Goal: Check status

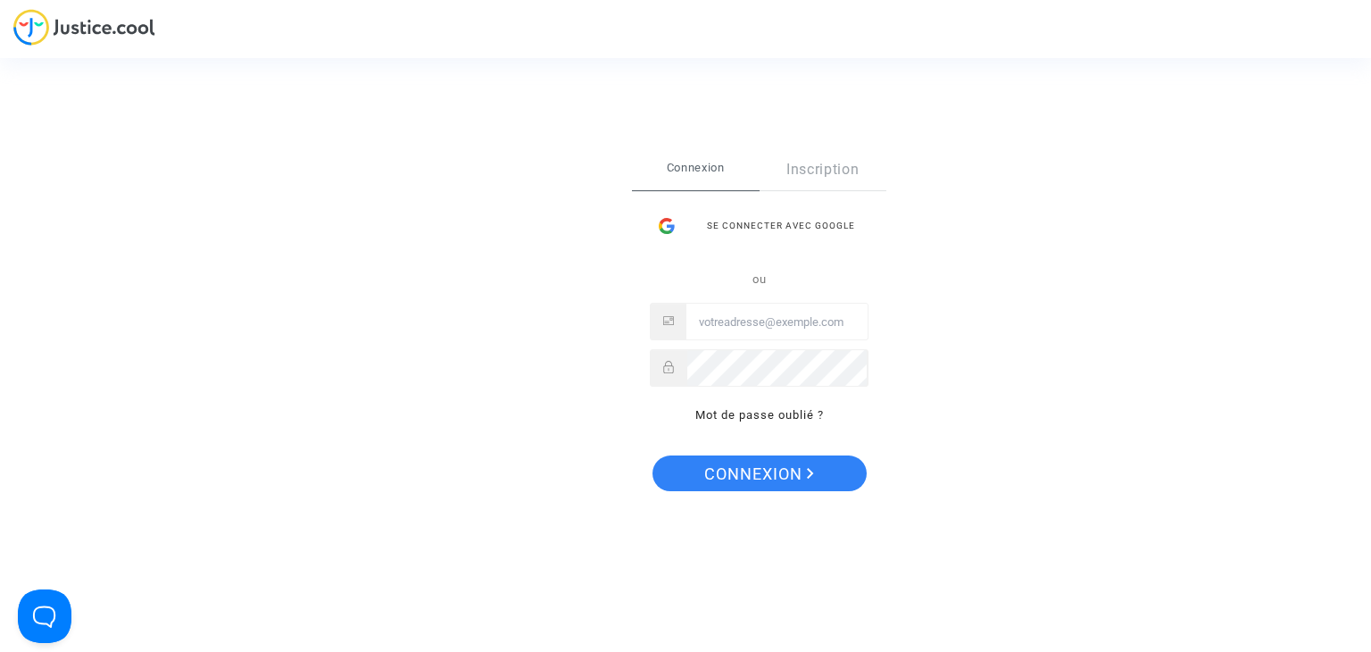
type input "[EMAIL_ADDRESS][DOMAIN_NAME]"
click at [756, 469] on span "Connexion" at bounding box center [759, 473] width 110 height 37
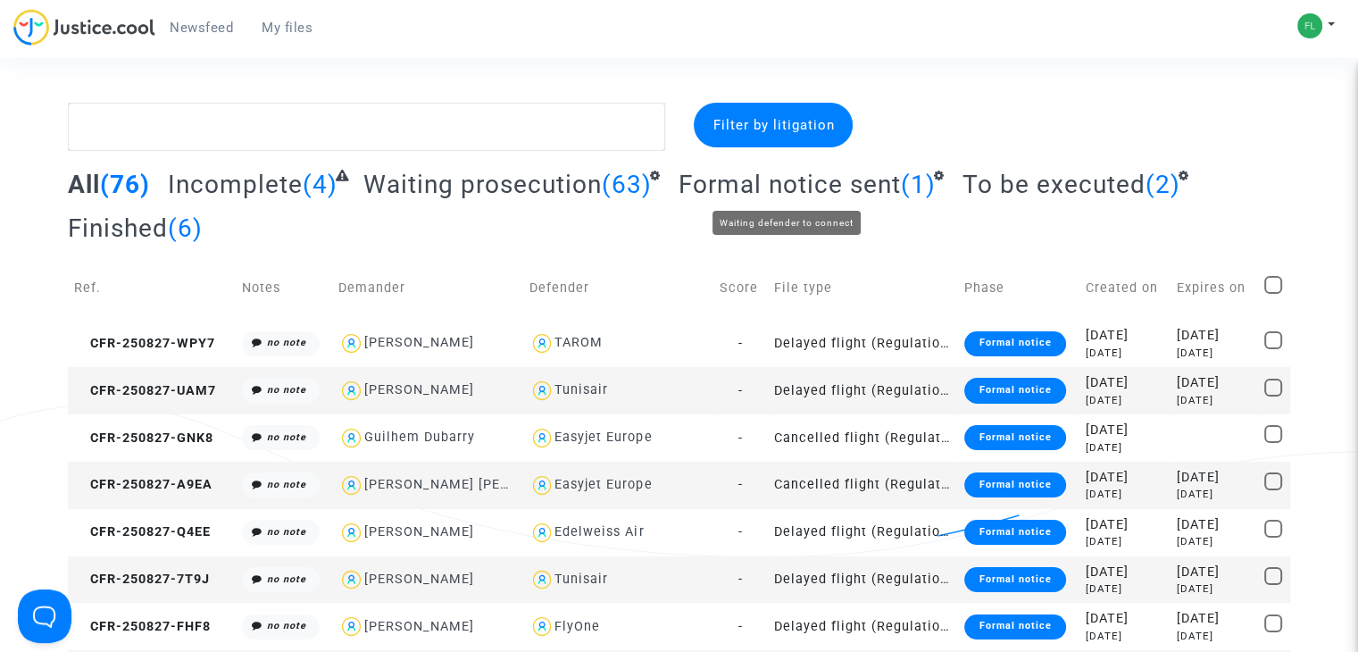
click at [818, 187] on span "Formal notice sent" at bounding box center [789, 184] width 222 height 29
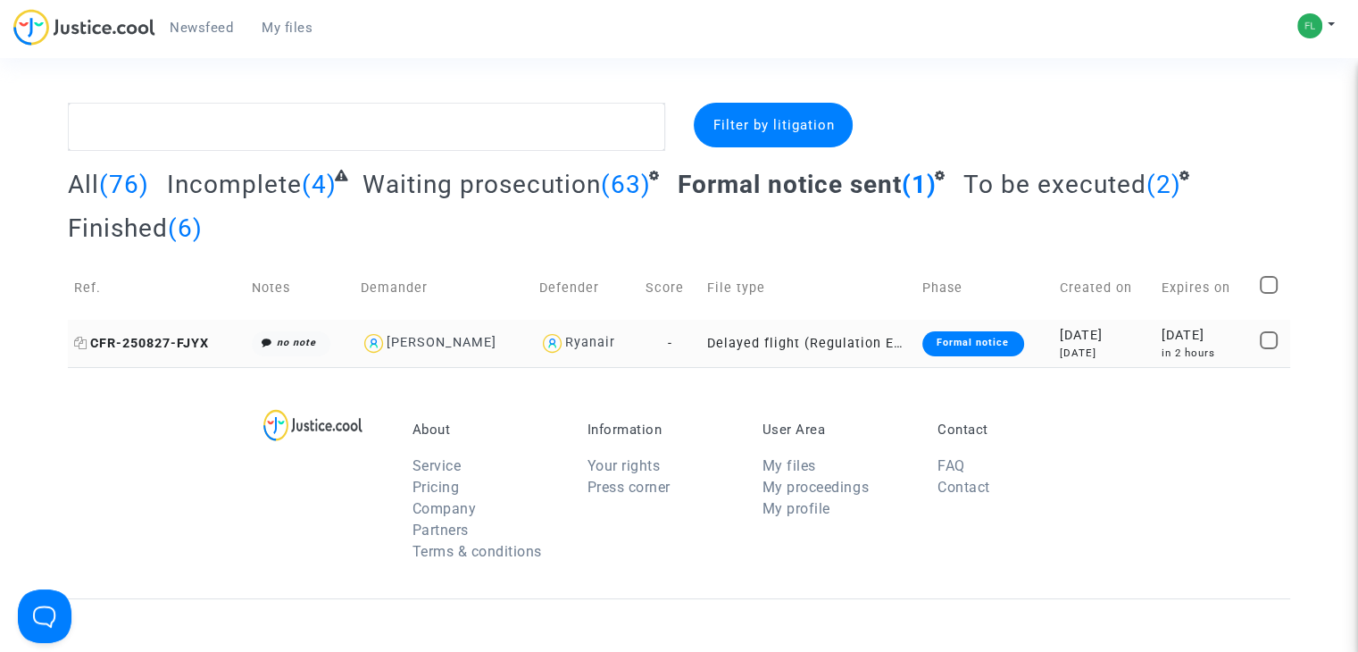
click at [168, 347] on span "CFR-250827-FJYX" at bounding box center [141, 343] width 135 height 15
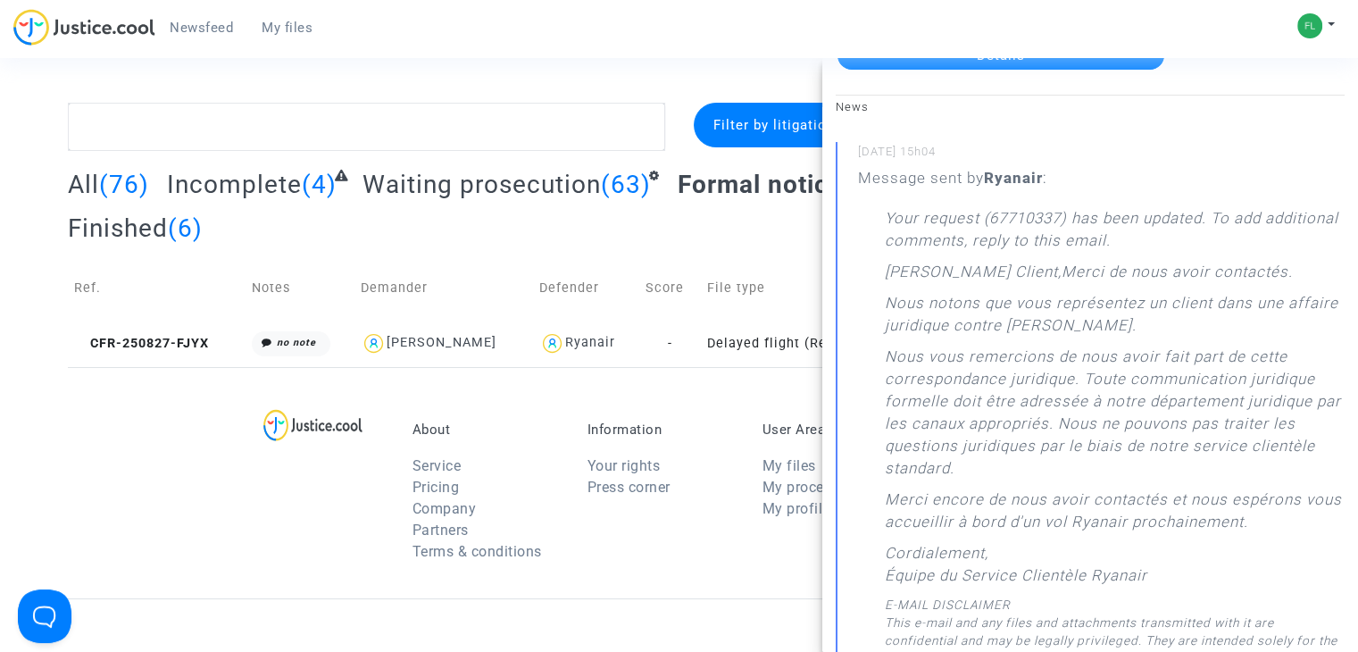
scroll to position [268, 0]
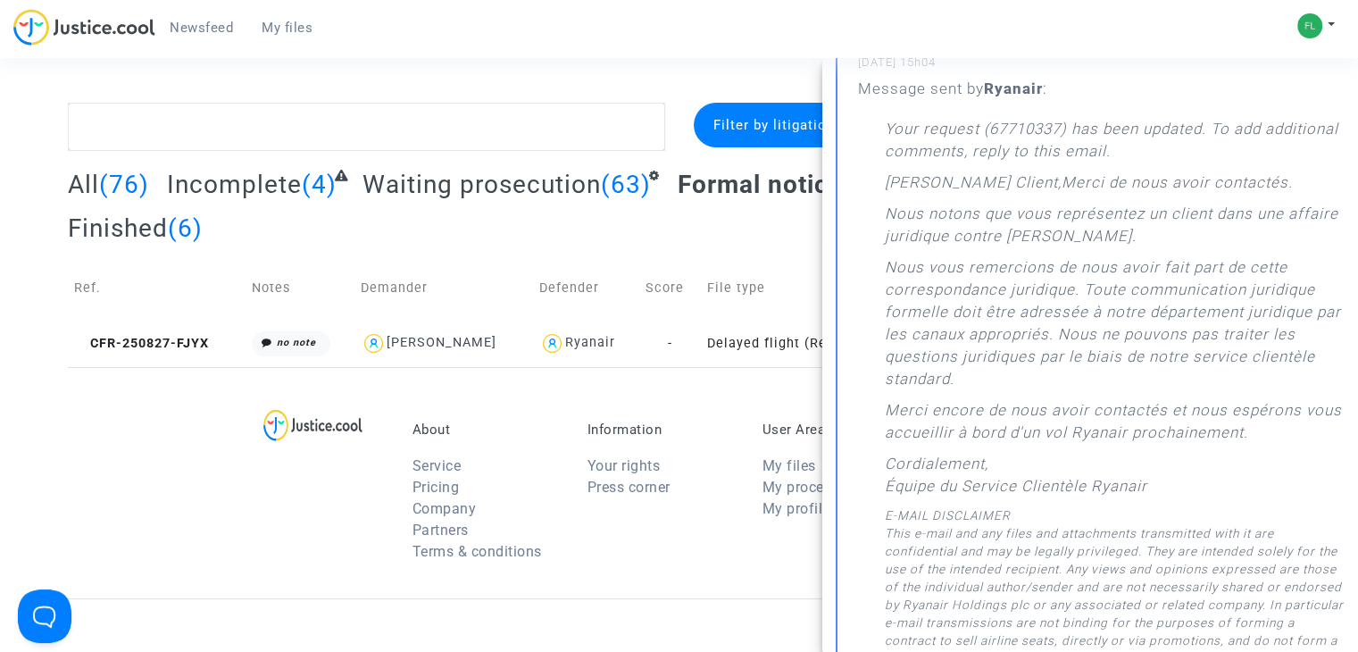
click at [238, 400] on div "About Service Pricing Company Partners Terms & conditions Information Your righ…" at bounding box center [679, 482] width 1222 height 231
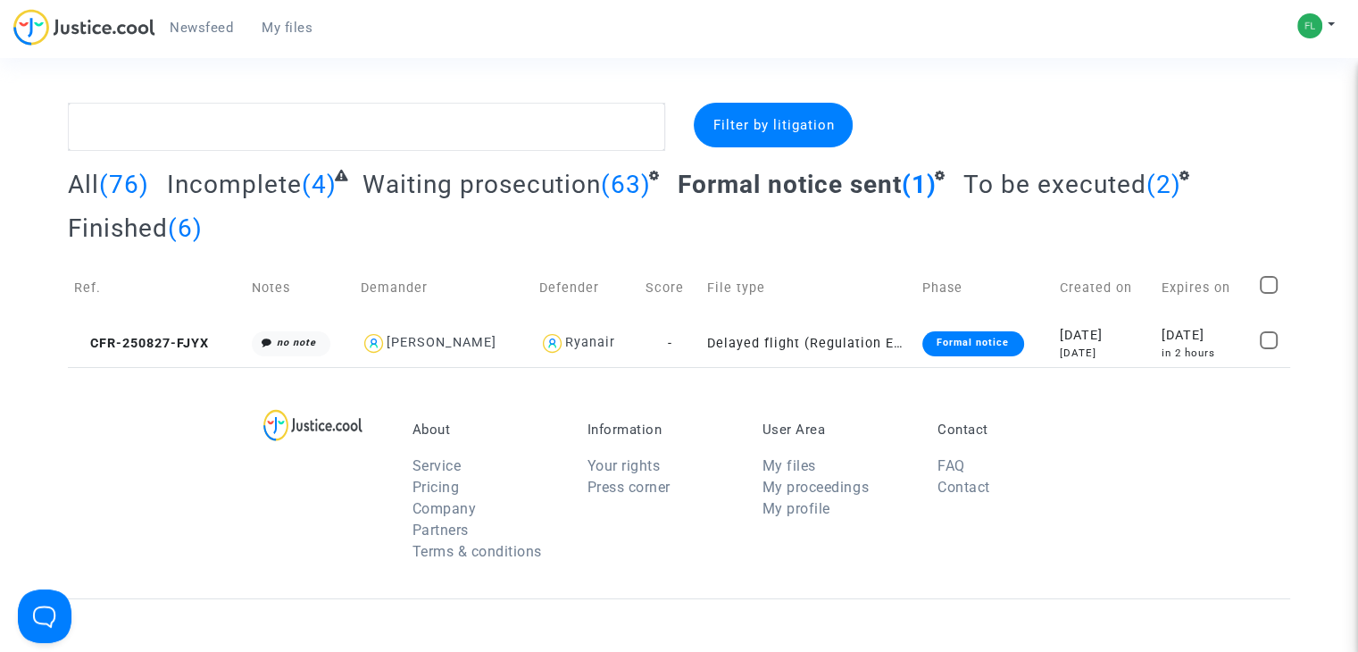
scroll to position [0, 0]
click at [1052, 182] on span "To be executed" at bounding box center [1053, 184] width 183 height 29
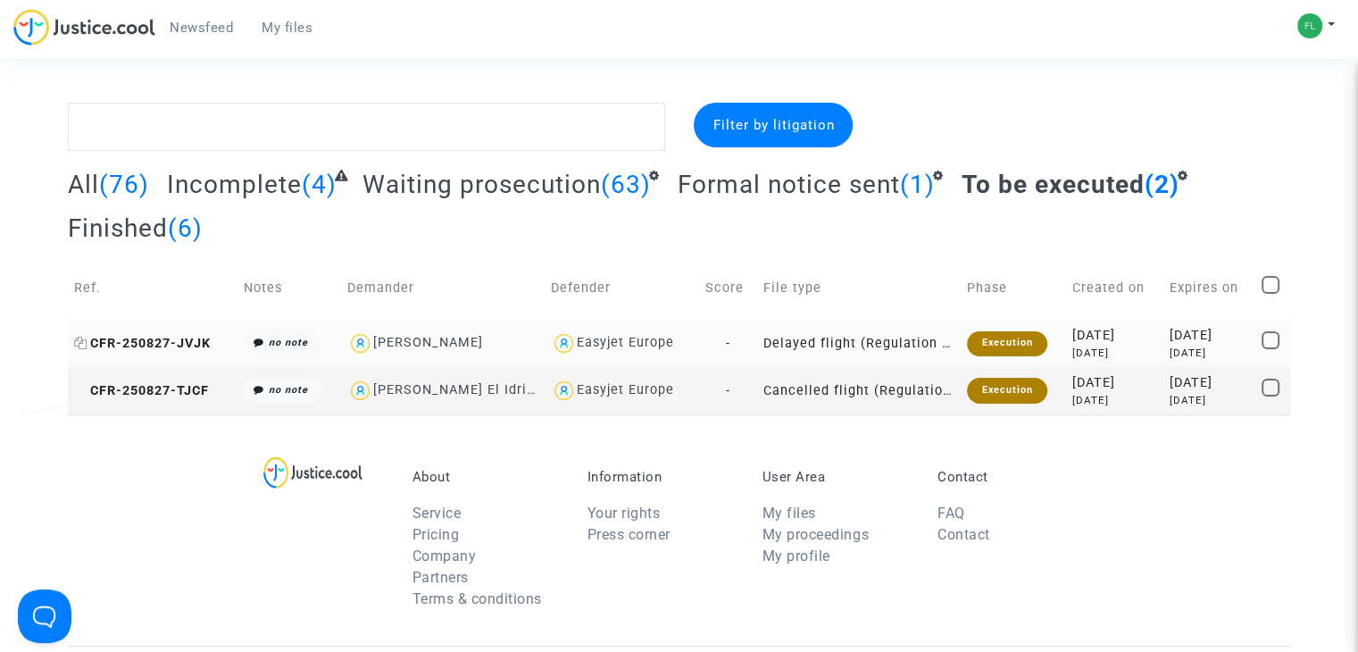
click at [142, 345] on span "CFR-250827-JVJK" at bounding box center [142, 343] width 137 height 15
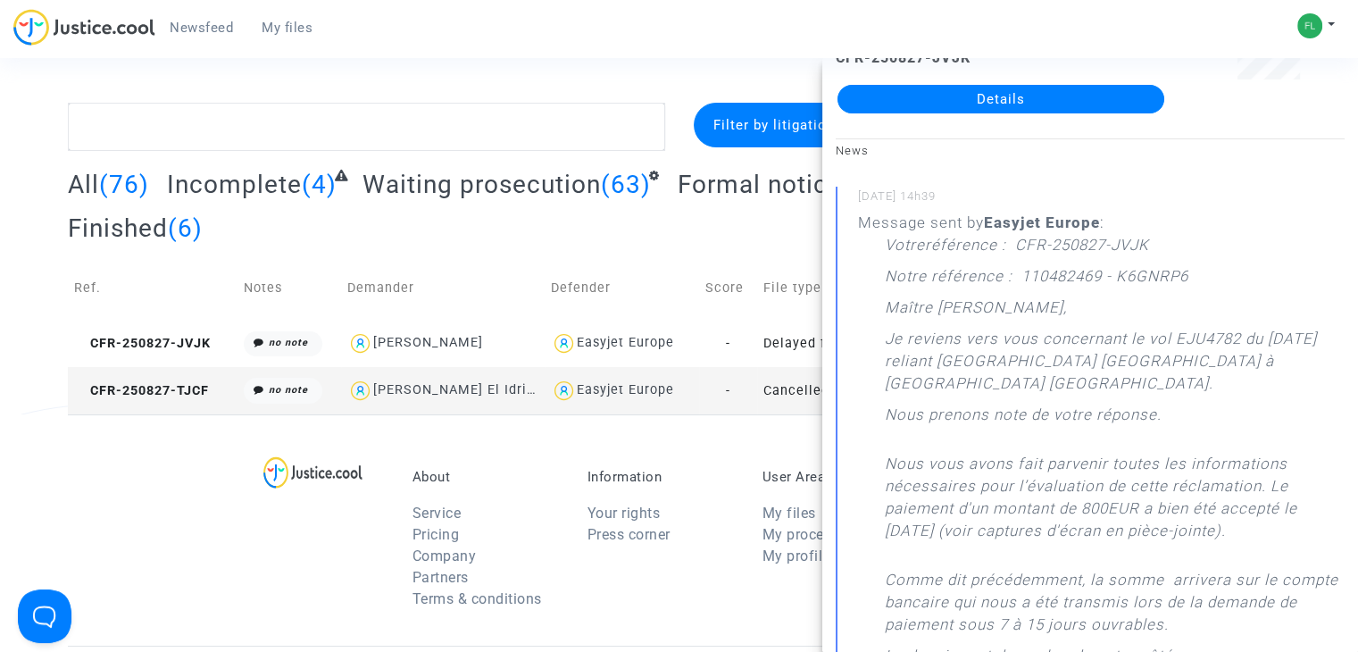
scroll to position [179, 0]
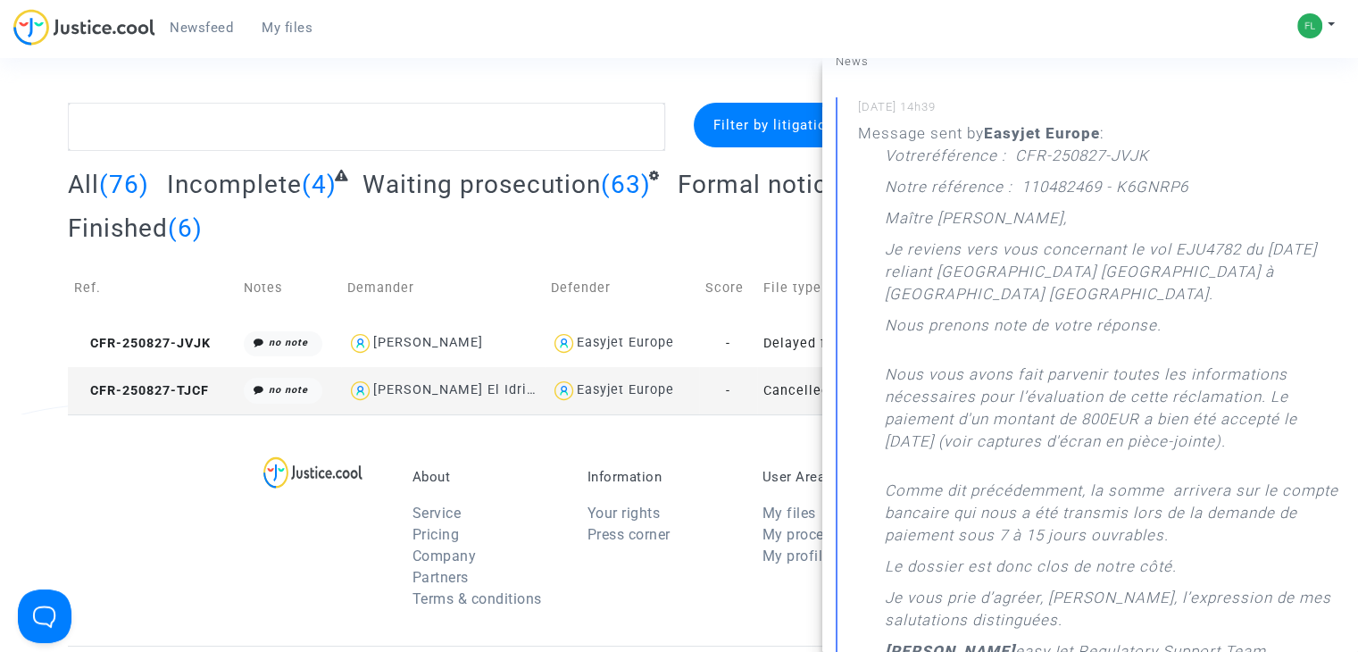
click at [166, 478] on div "About Service Pricing Company Partners Terms & conditions Information Your righ…" at bounding box center [679, 529] width 1222 height 231
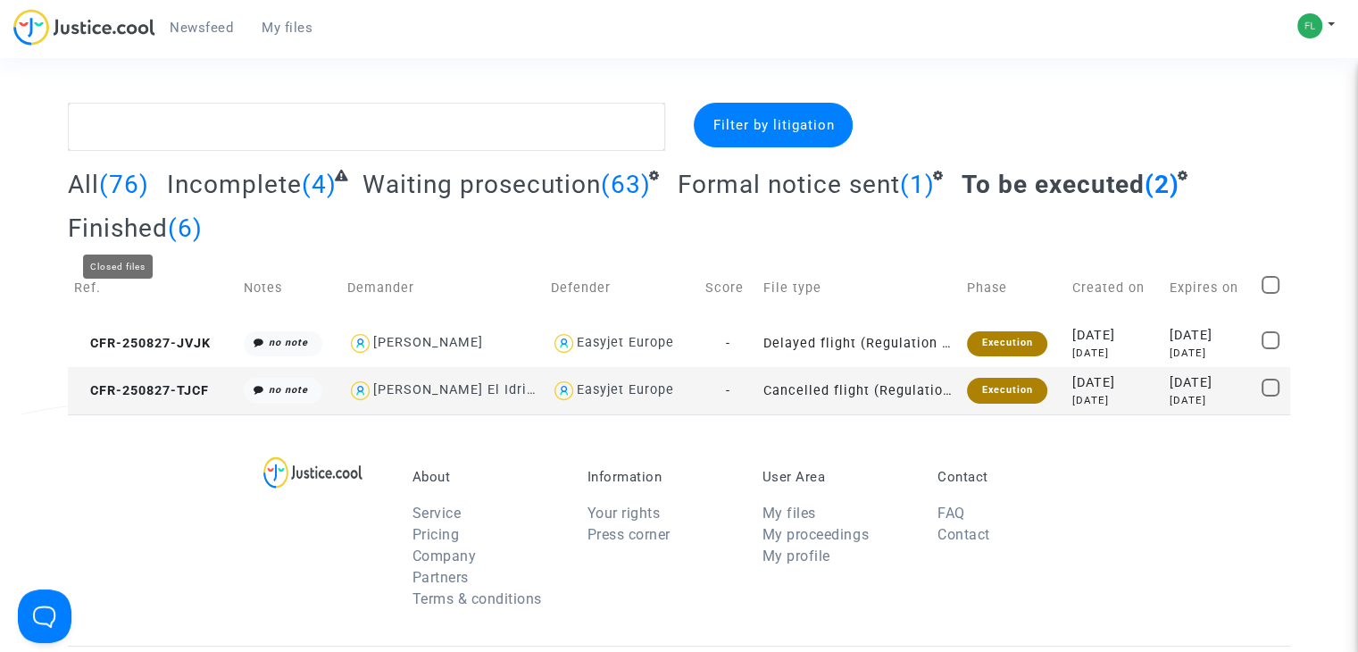
click at [123, 224] on span "Finished" at bounding box center [118, 227] width 100 height 29
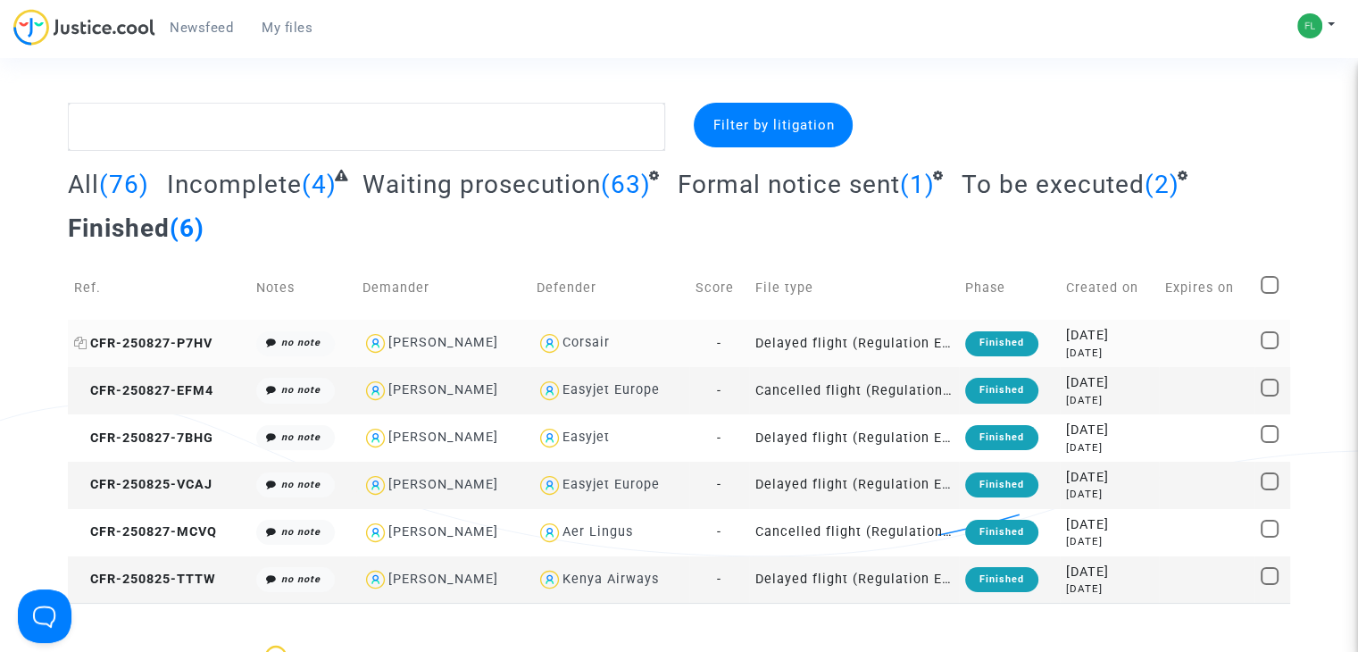
click at [147, 343] on span "CFR-250827-P7HV" at bounding box center [143, 343] width 138 height 15
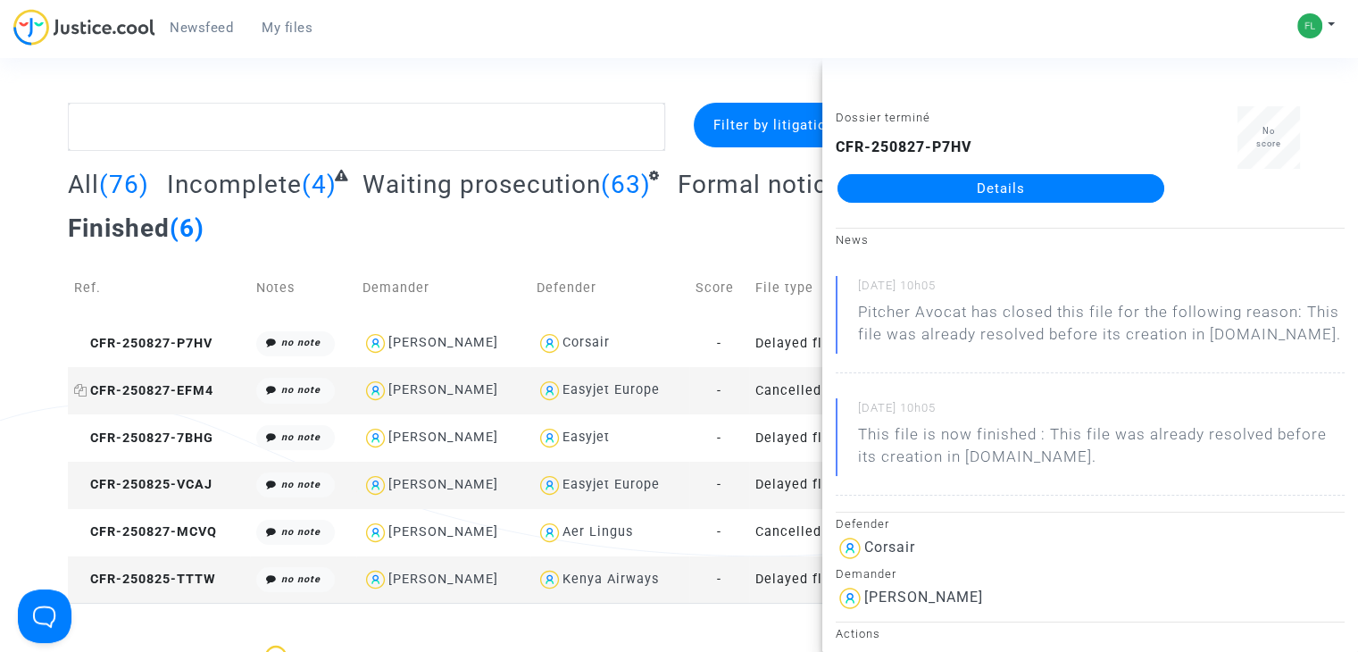
click at [145, 386] on span "CFR-250827-EFM4" at bounding box center [143, 390] width 139 height 15
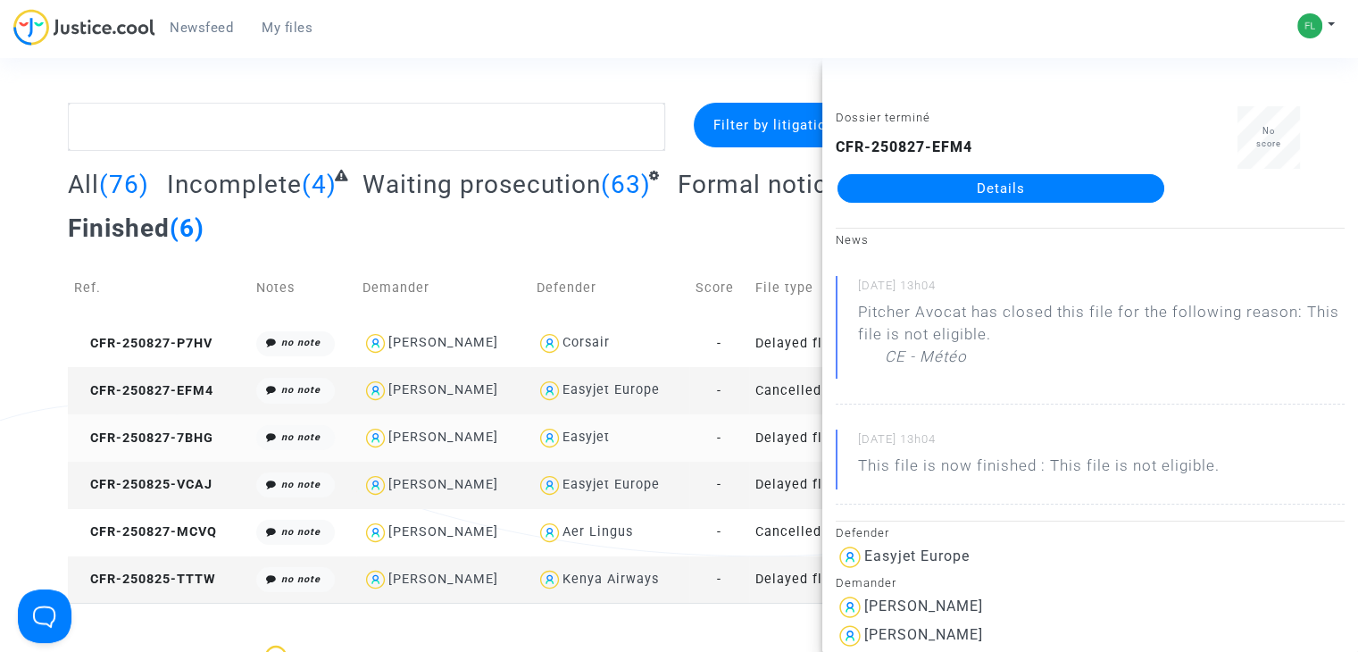
click at [144, 428] on td "CFR-250827-7BHG" at bounding box center [159, 437] width 182 height 47
click at [147, 478] on span "CFR-250825-VCAJ" at bounding box center [143, 484] width 138 height 15
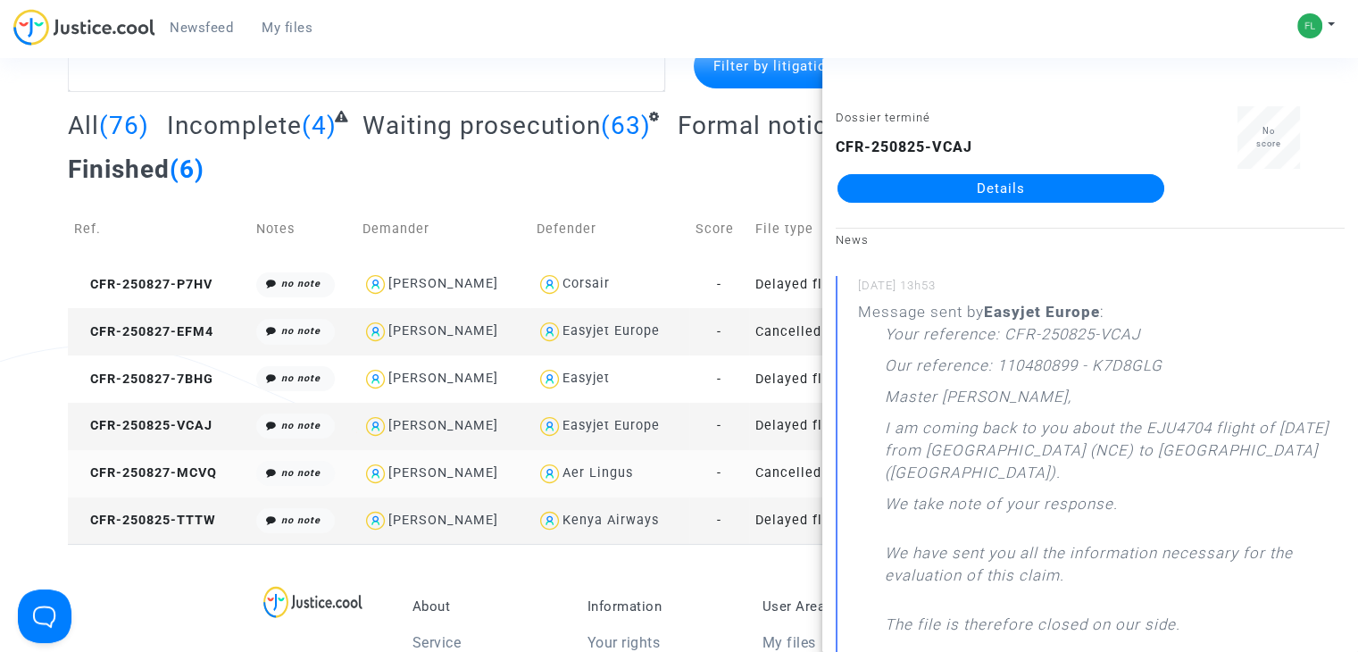
scroll to position [89, 0]
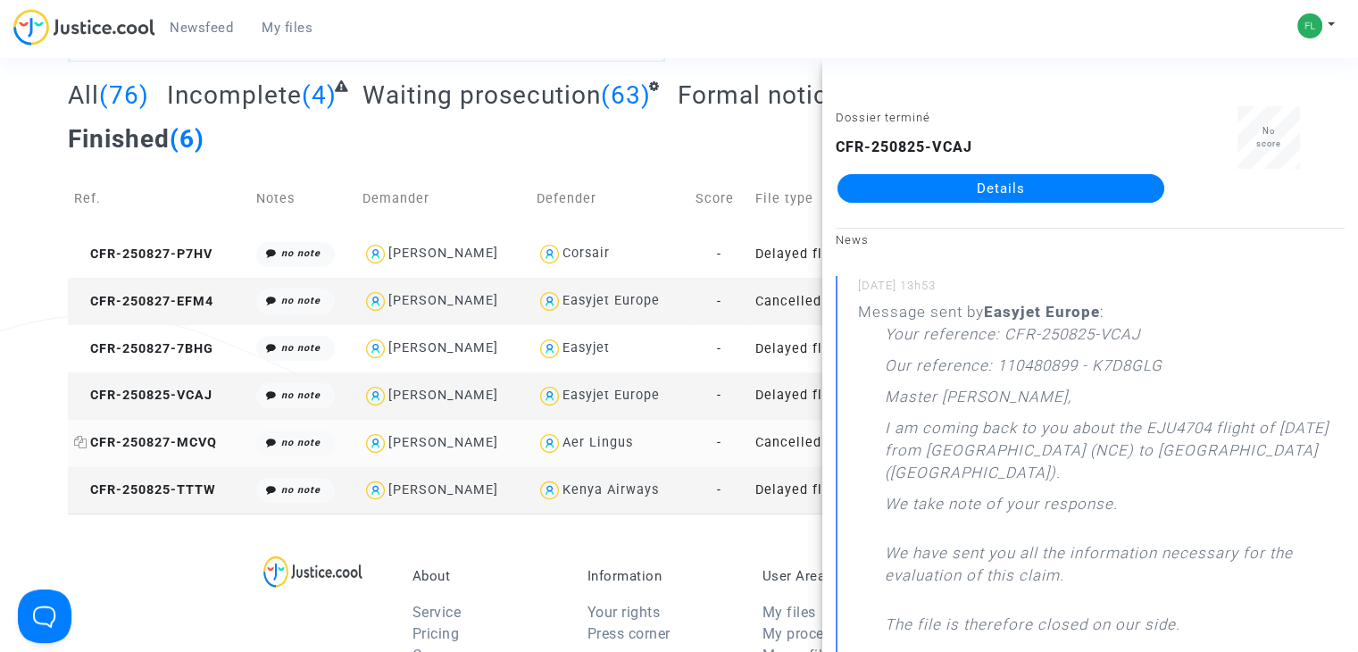
click at [158, 435] on span "CFR-250827-MCVQ" at bounding box center [145, 442] width 143 height 15
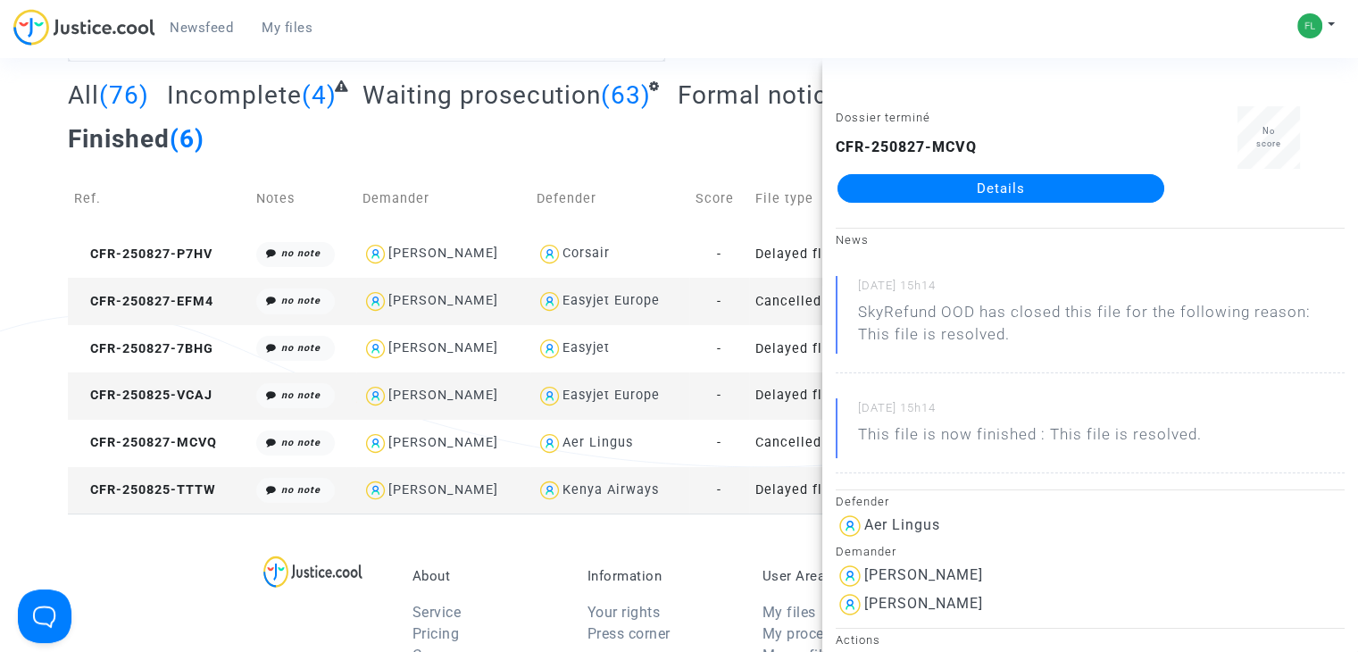
click at [167, 478] on td "CFR-250825-TTTW" at bounding box center [159, 490] width 182 height 47
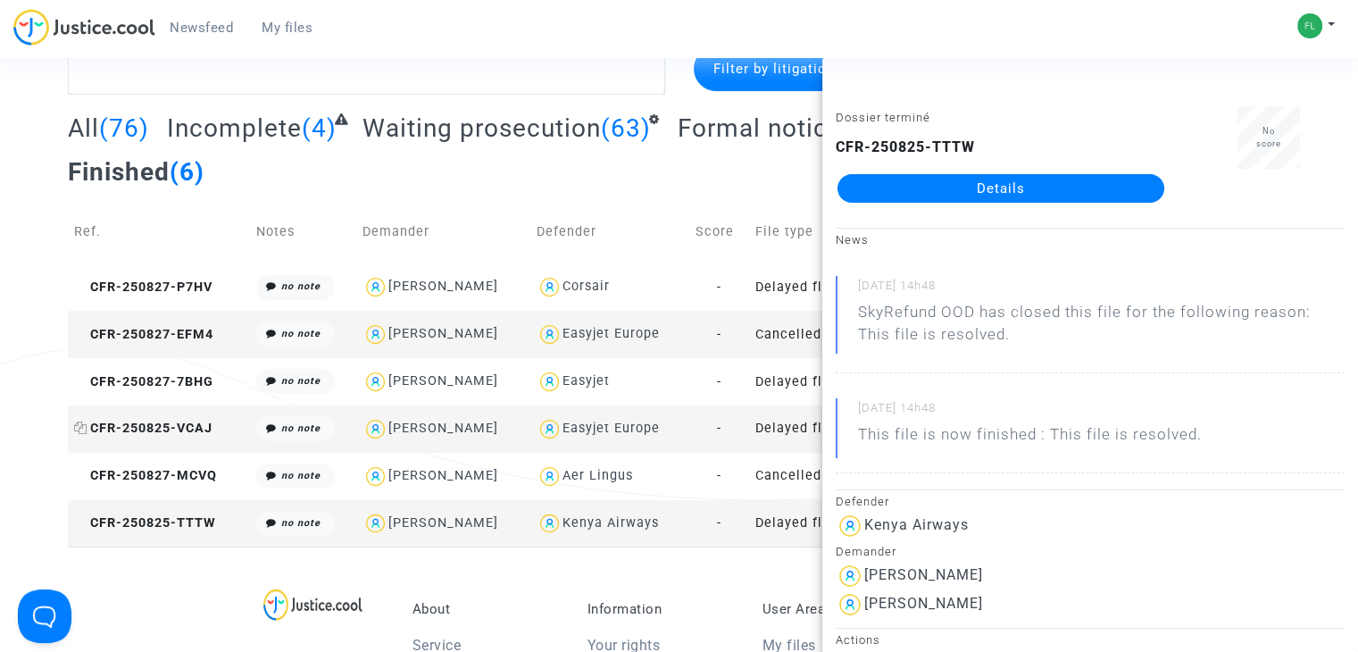
scroll to position [0, 0]
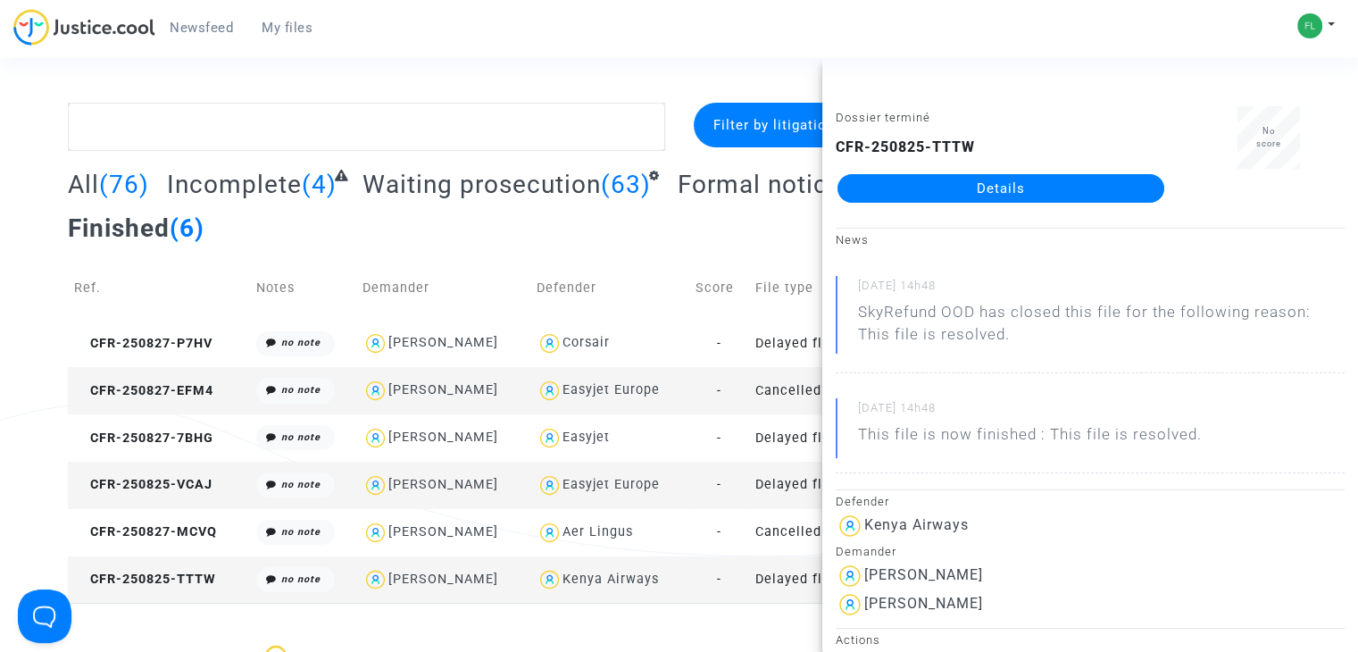
click at [689, 240] on div "All (76) Incomplete (4) Waiting prosecution (63) Formal notice sent (1) To be e…" at bounding box center [679, 212] width 1222 height 87
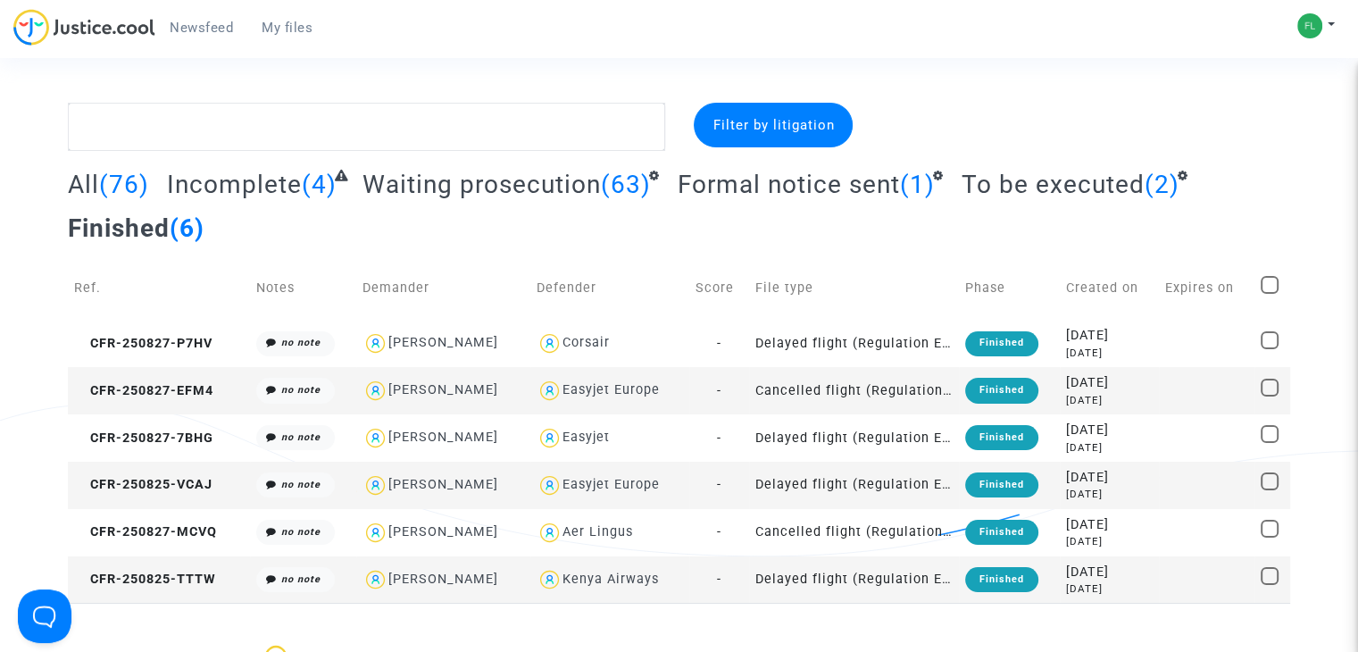
click at [519, 183] on span "Waiting prosecution" at bounding box center [481, 184] width 238 height 29
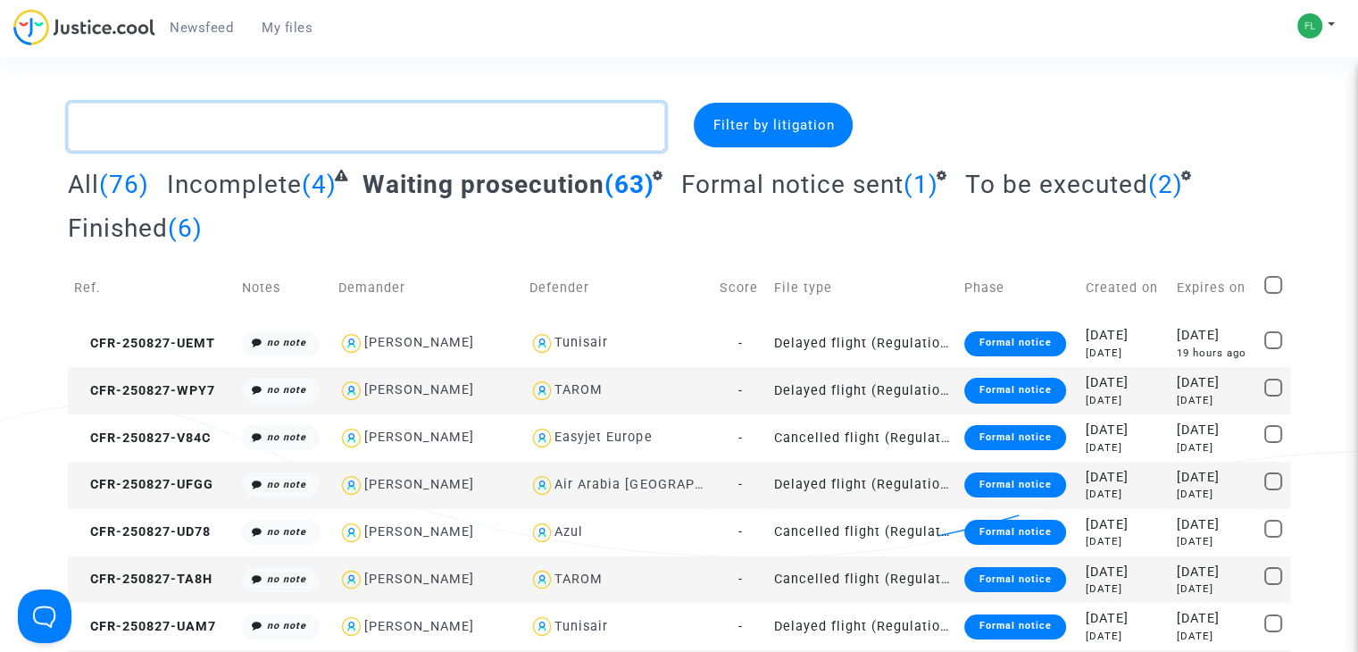
click at [379, 108] on textarea at bounding box center [366, 127] width 597 height 48
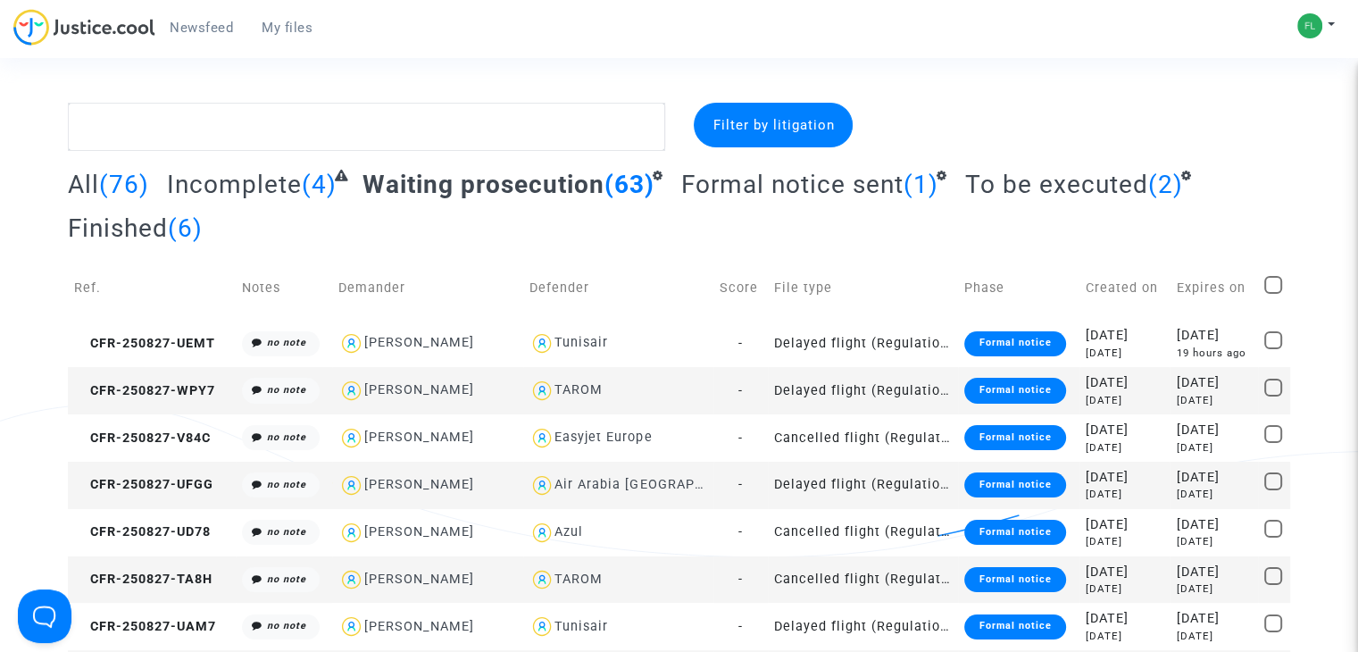
click at [193, 25] on span "Newsfeed" at bounding box center [201, 28] width 63 height 16
